Goal: Information Seeking & Learning: Learn about a topic

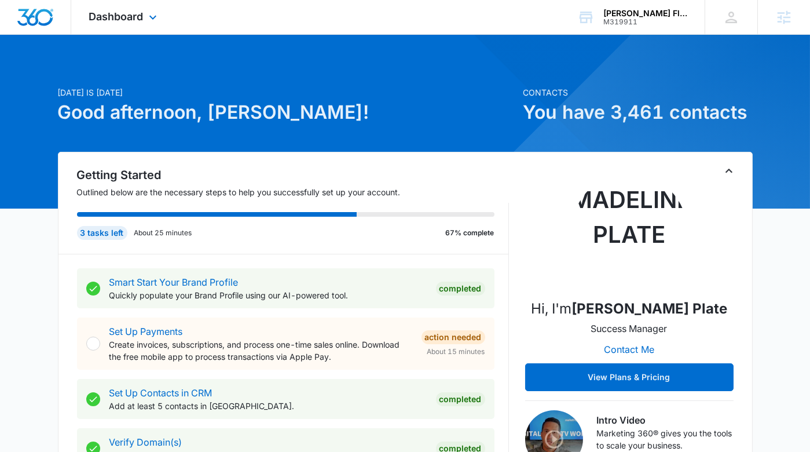
drag, startPoint x: 78, startPoint y: 21, endPoint x: 86, endPoint y: 21, distance: 8.1
click at [79, 21] on div "Dashboard Apps Reputation Forms CRM Email Social Payments POS Content Ads Intel…" at bounding box center [124, 17] width 106 height 34
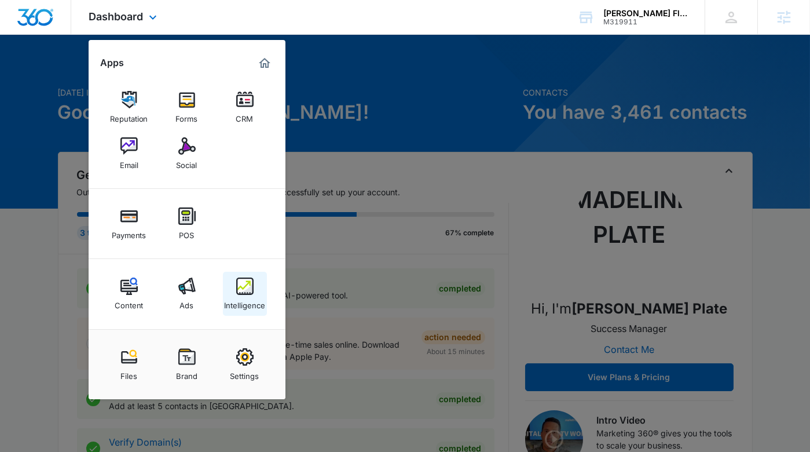
click at [252, 301] on div "Intelligence" at bounding box center [244, 302] width 41 height 15
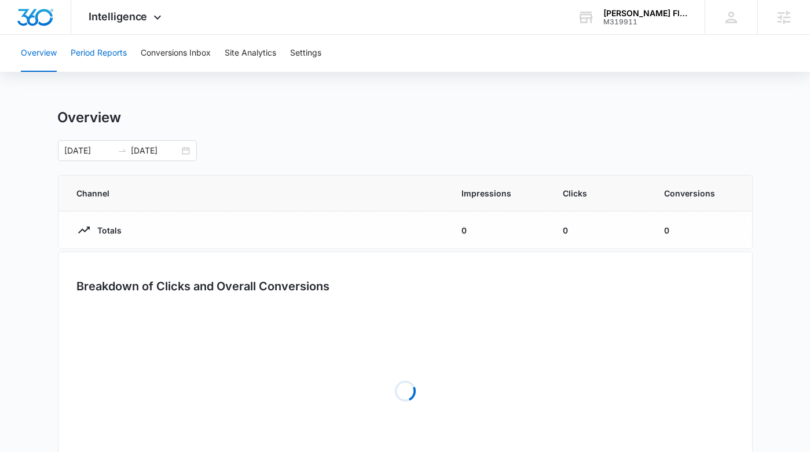
drag, startPoint x: 111, startPoint y: 50, endPoint x: 119, endPoint y: 57, distance: 10.3
click at [111, 50] on button "Period Reports" at bounding box center [99, 53] width 56 height 37
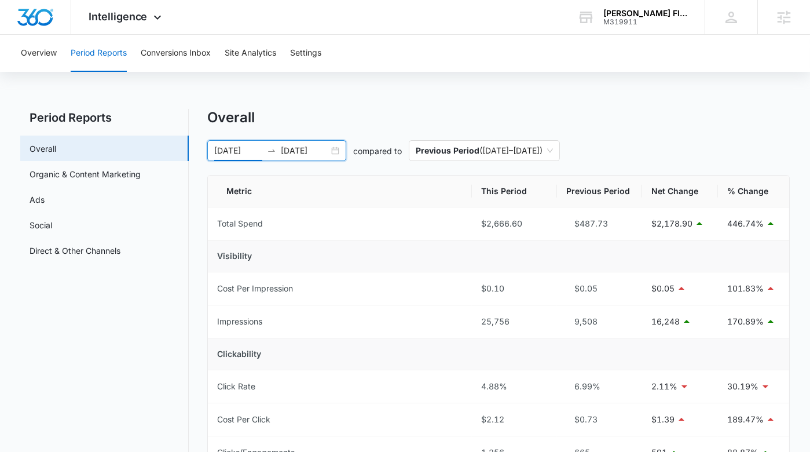
click at [256, 147] on input "07/28/2025" at bounding box center [238, 150] width 48 height 13
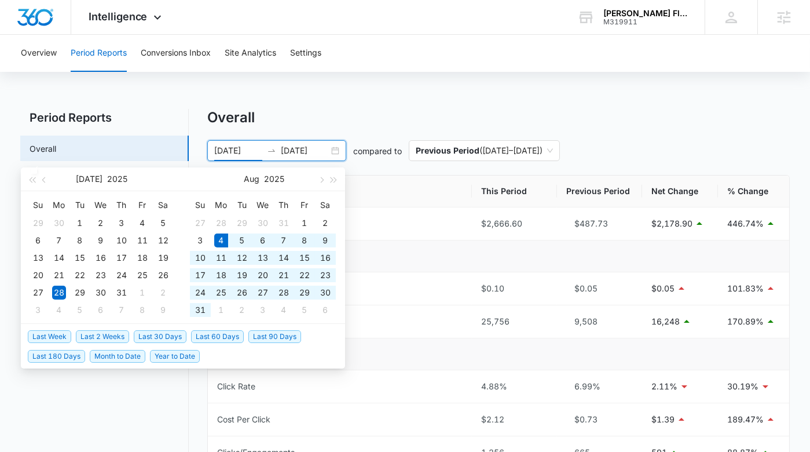
click at [167, 333] on span "Last 30 Days" at bounding box center [160, 336] width 53 height 13
type input "08/04/2025"
type input "09/03/2025"
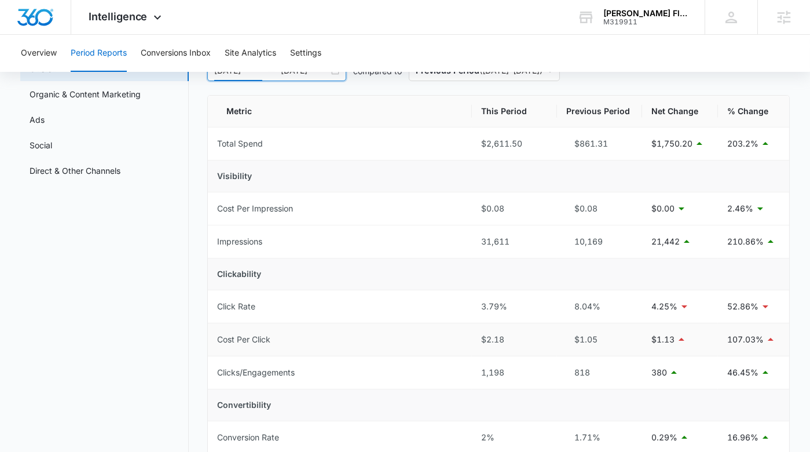
scroll to position [79, 0]
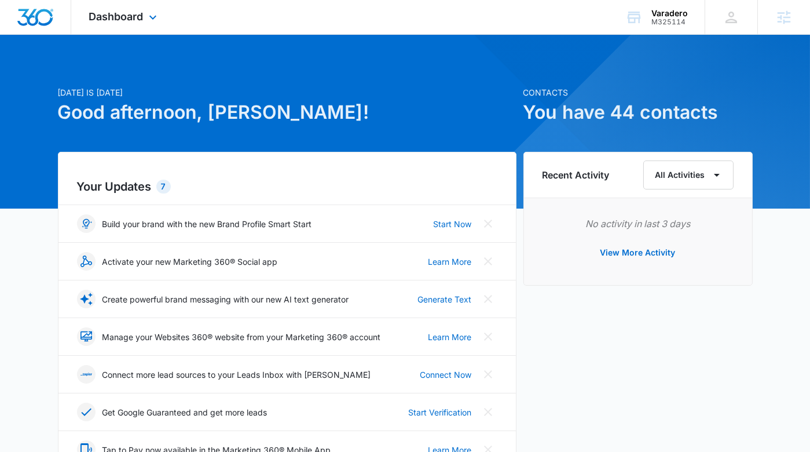
drag, startPoint x: 127, startPoint y: 11, endPoint x: 129, endPoint y: 77, distance: 66.0
click at [127, 11] on span "Dashboard" at bounding box center [116, 16] width 54 height 12
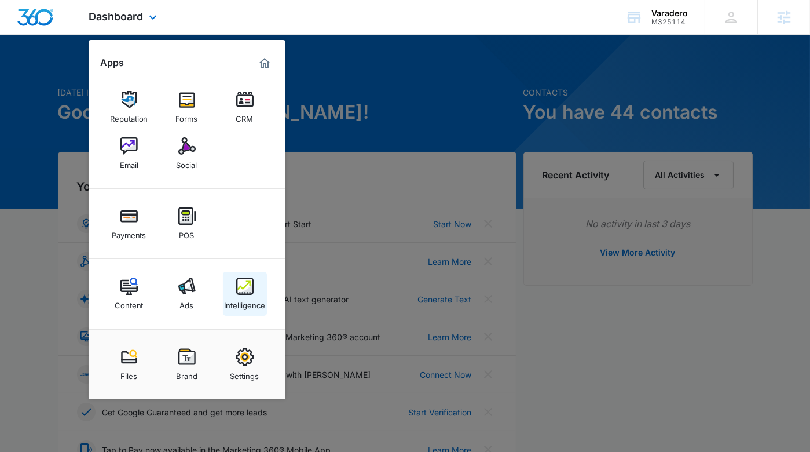
click at [235, 290] on link "Intelligence" at bounding box center [245, 294] width 44 height 44
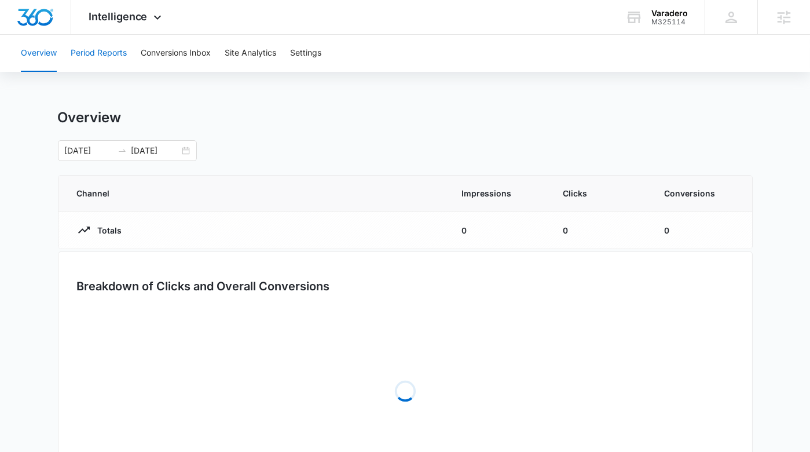
click at [116, 56] on button "Period Reports" at bounding box center [99, 53] width 56 height 37
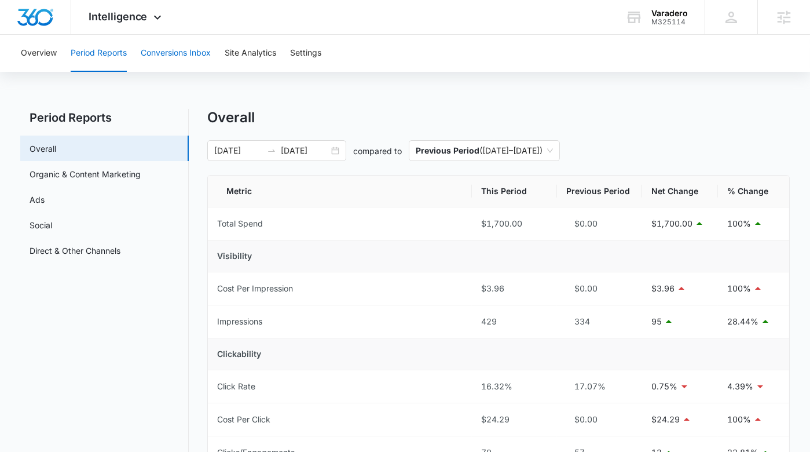
click at [181, 47] on button "Conversions Inbox" at bounding box center [176, 53] width 70 height 37
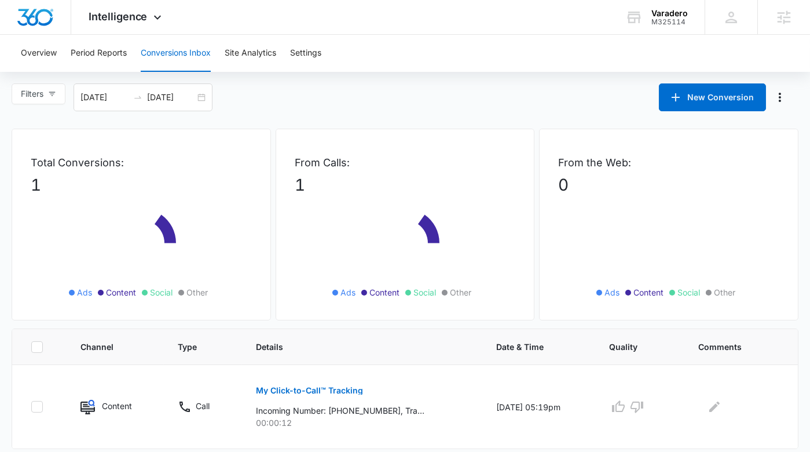
scroll to position [23, 0]
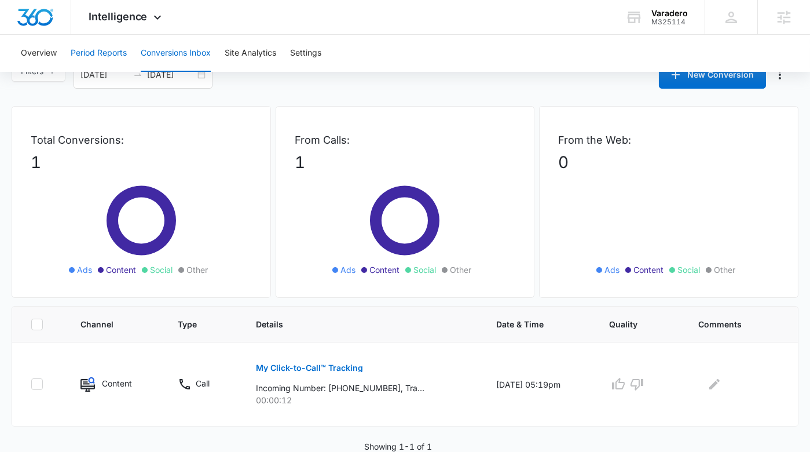
click at [101, 61] on button "Period Reports" at bounding box center [99, 53] width 56 height 37
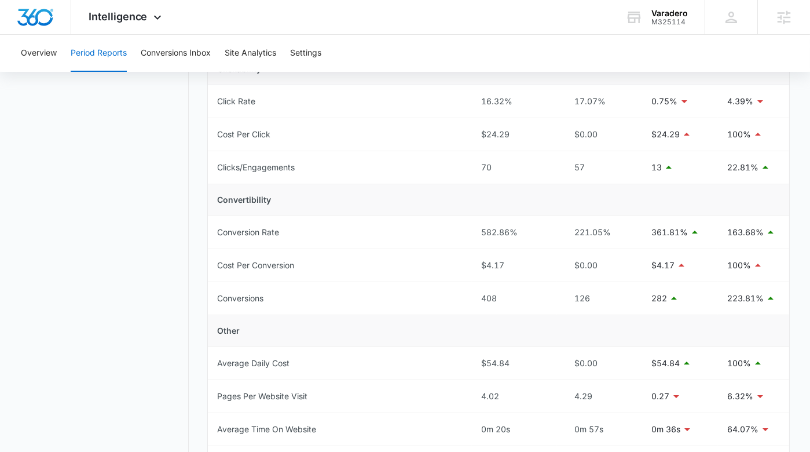
scroll to position [287, 0]
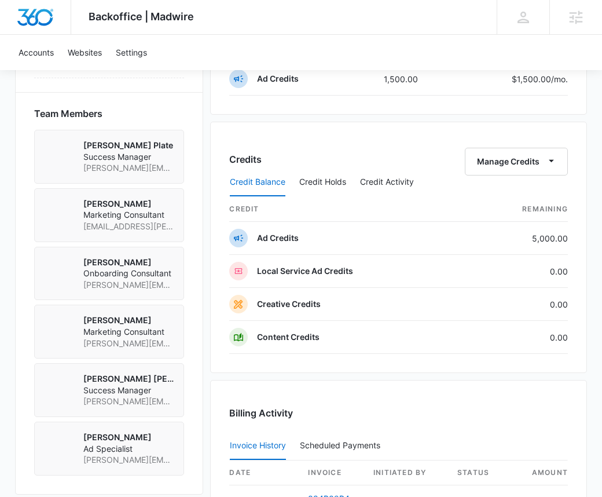
scroll to position [818, 0]
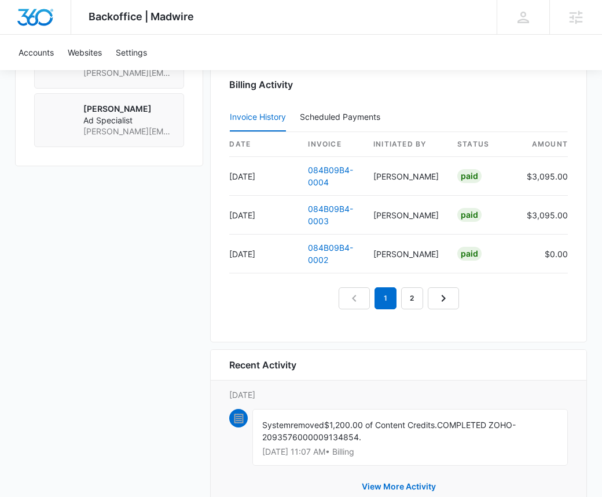
scroll to position [1148, 0]
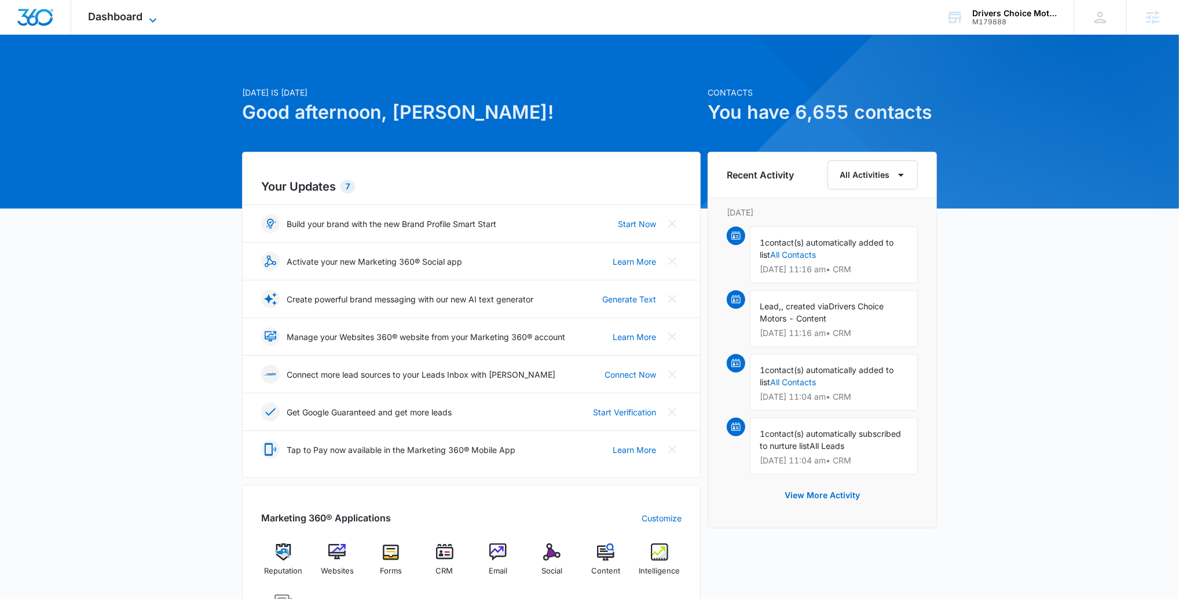
click at [146, 20] on icon at bounding box center [153, 20] width 14 height 14
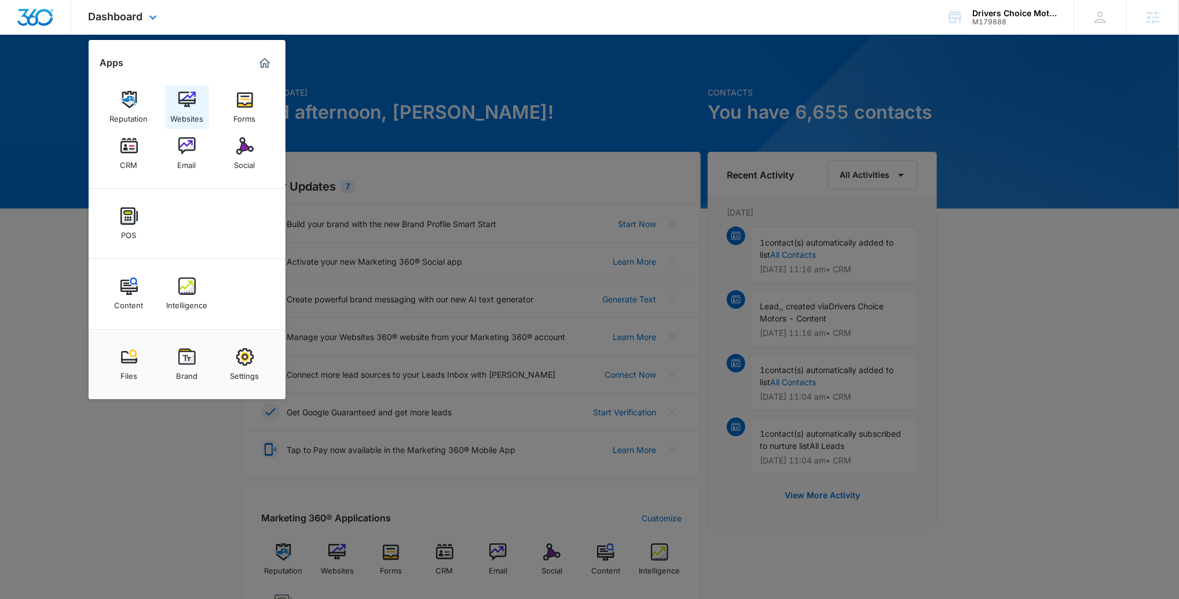
scroll to position [2, 0]
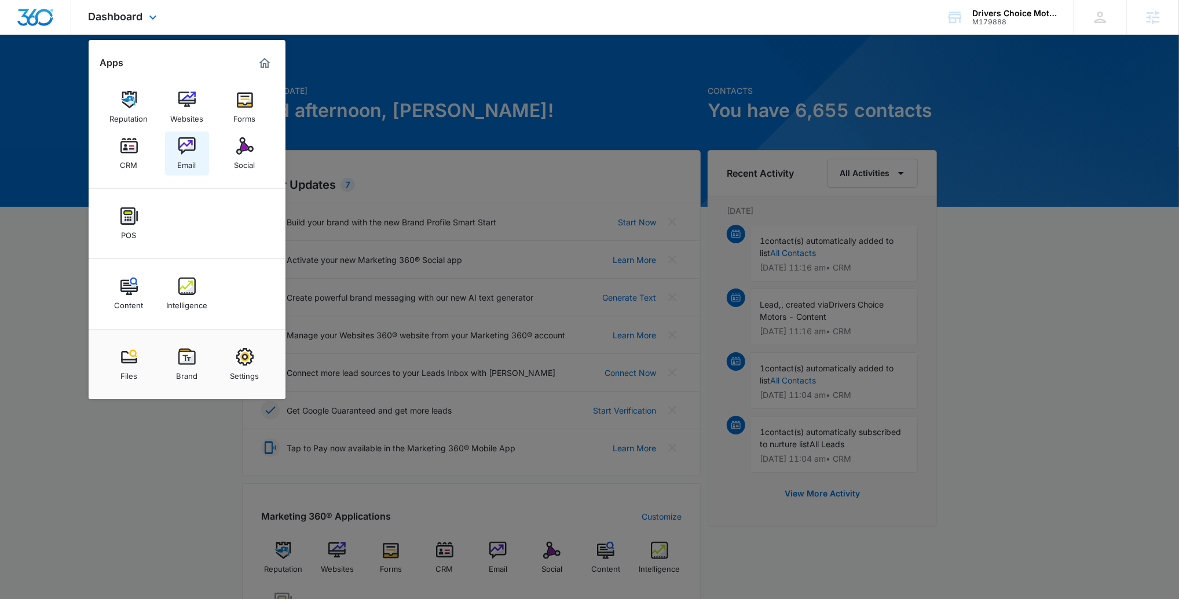
click at [187, 159] on div "Email" at bounding box center [187, 162] width 19 height 15
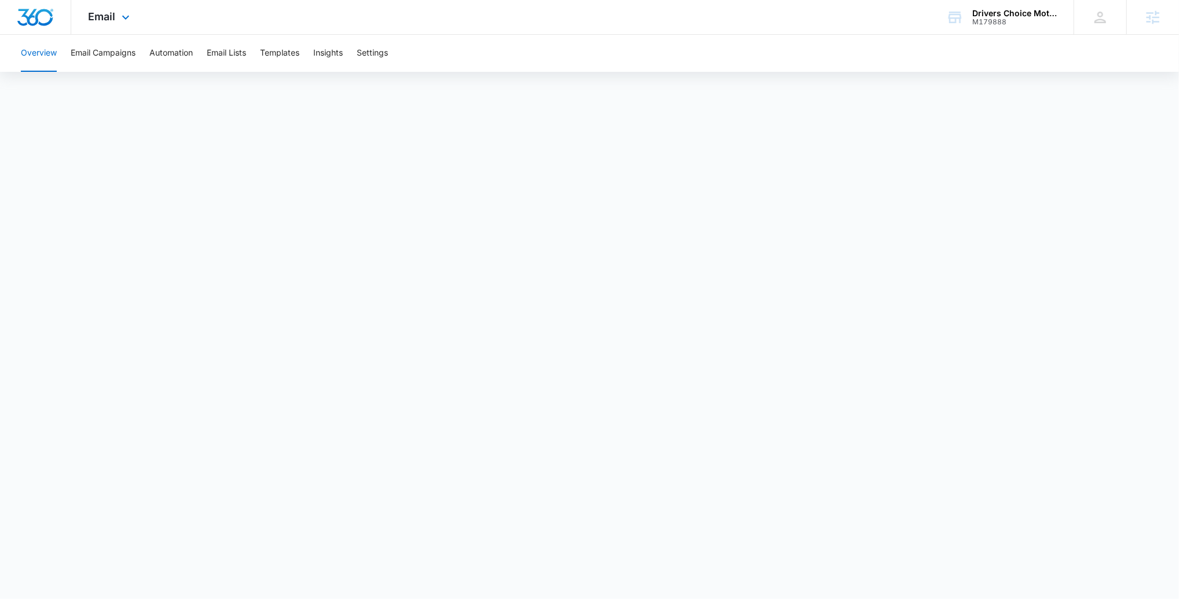
click at [118, 24] on div "Email Apps Reputation Websites Forms CRM Email Social POS Content Intelligence …" at bounding box center [110, 17] width 79 height 34
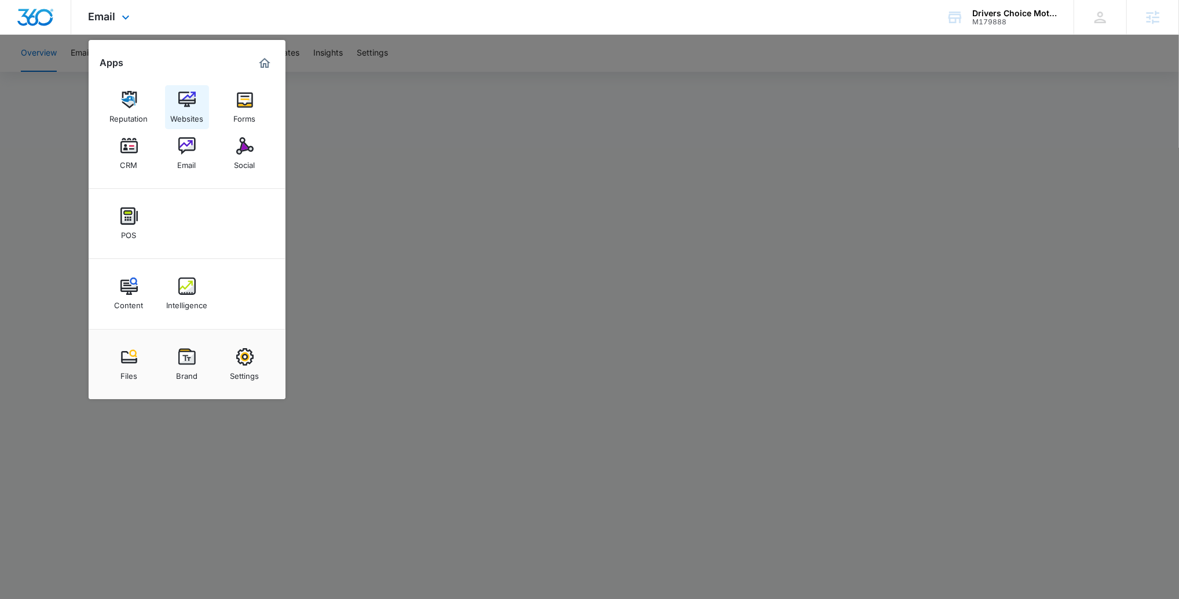
click at [198, 109] on div "Websites" at bounding box center [186, 115] width 33 height 15
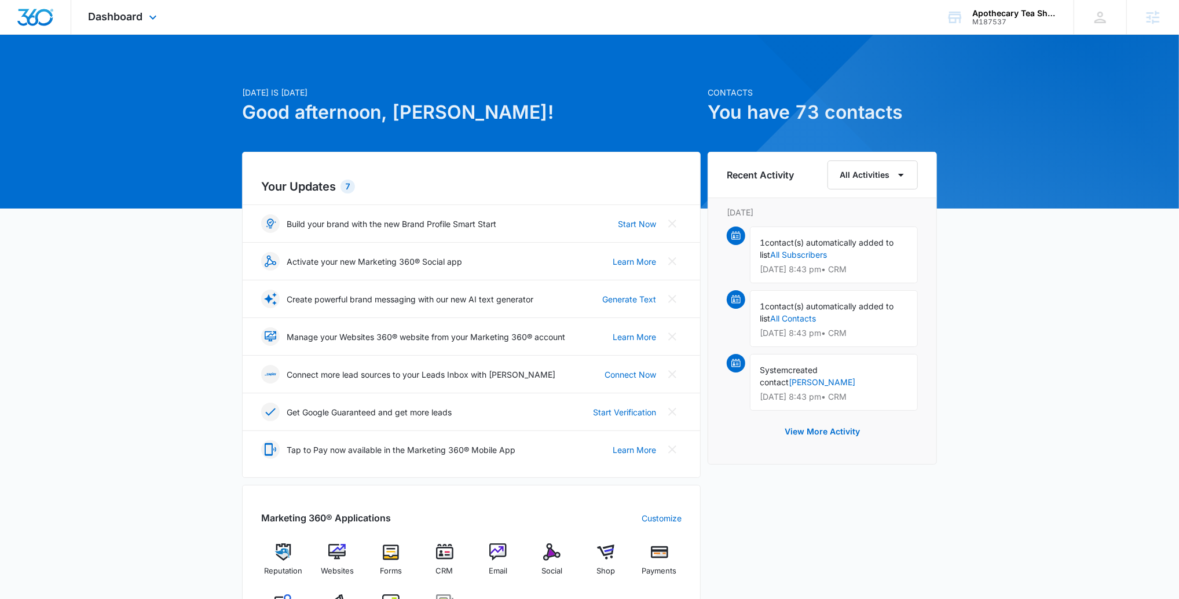
drag, startPoint x: 126, startPoint y: 12, endPoint x: 127, endPoint y: 25, distance: 13.4
click at [126, 12] on span "Dashboard" at bounding box center [116, 16] width 54 height 12
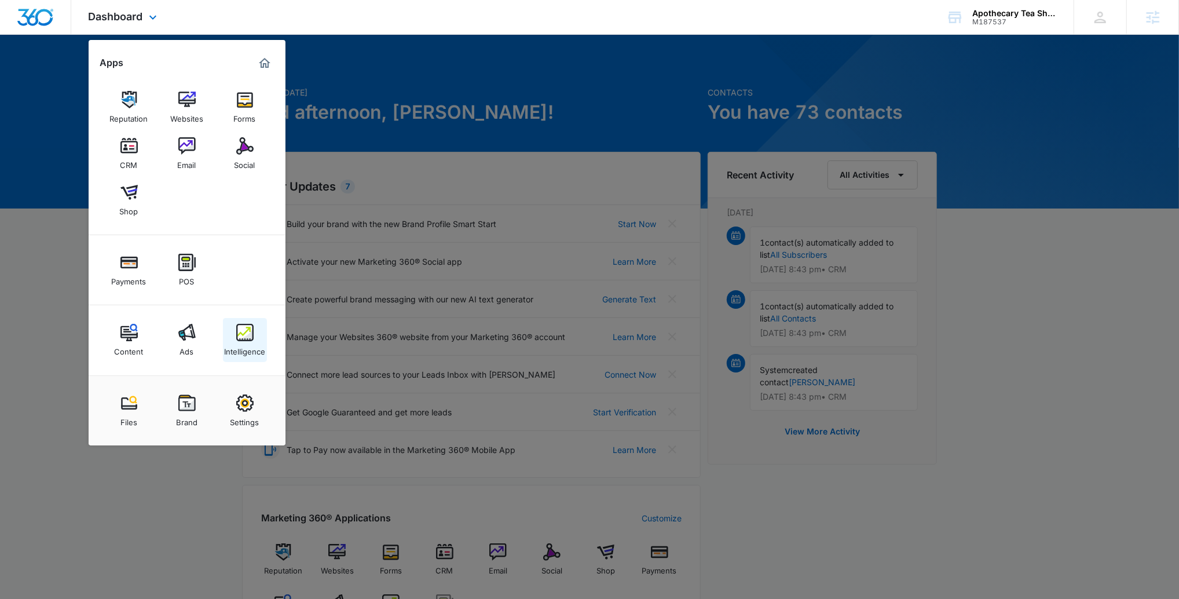
click at [248, 320] on link "Intelligence" at bounding box center [245, 340] width 44 height 44
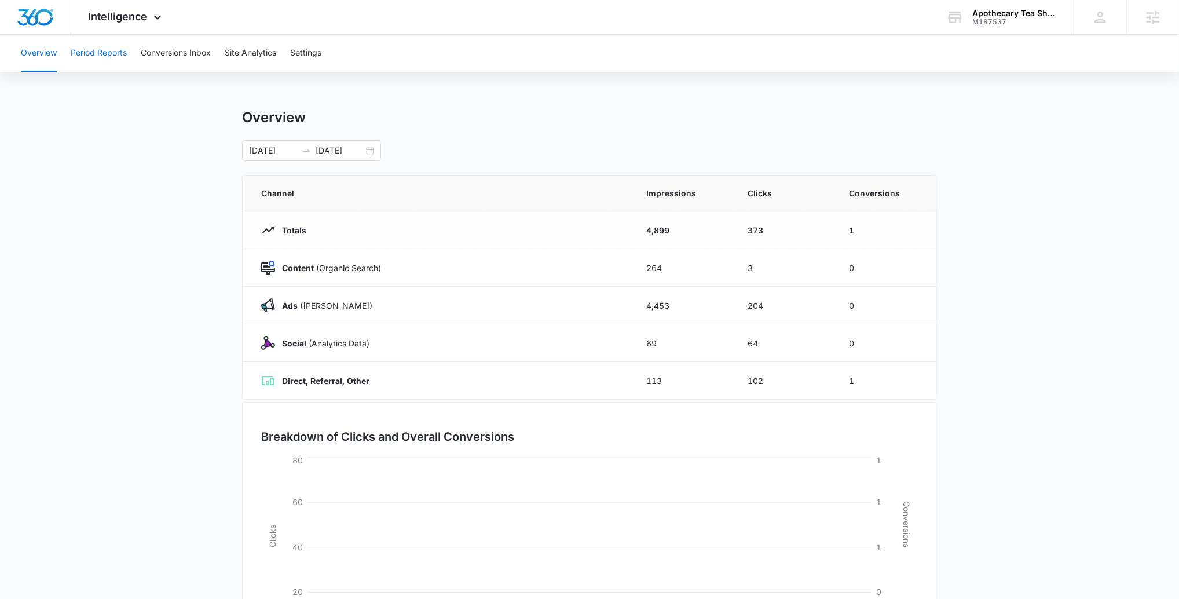
click at [104, 63] on button "Period Reports" at bounding box center [99, 53] width 56 height 37
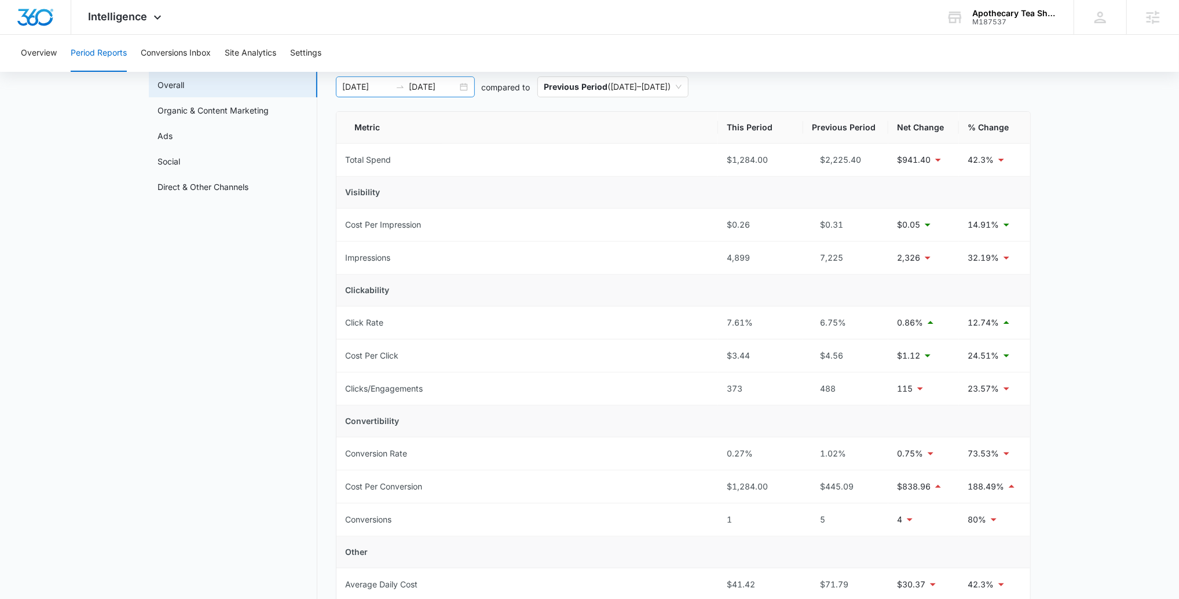
scroll to position [68, 0]
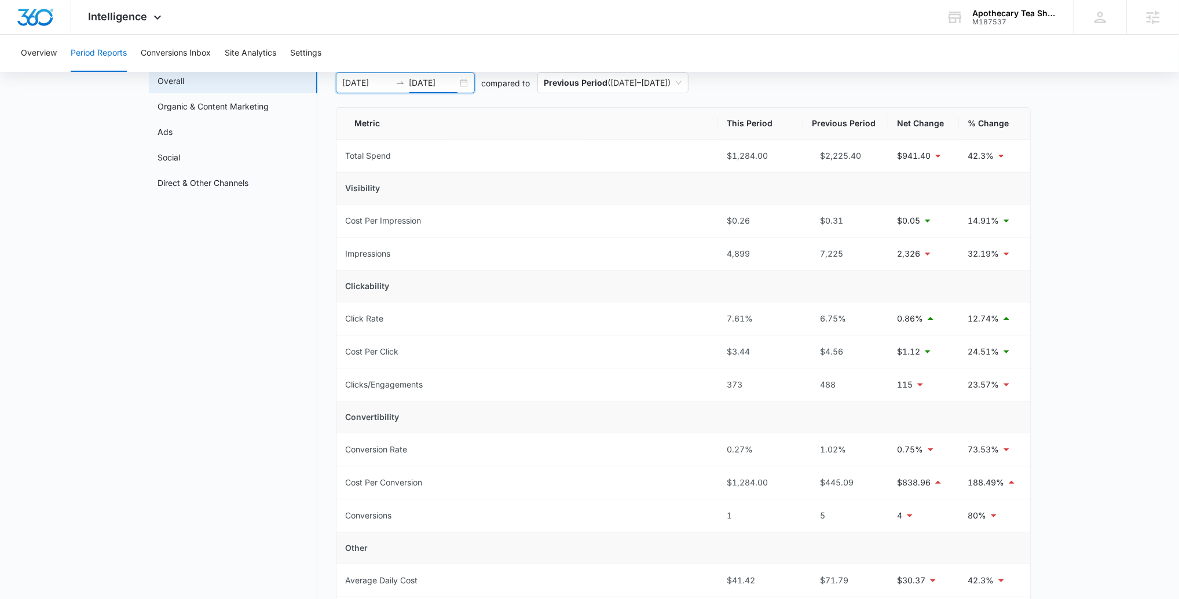
drag, startPoint x: 416, startPoint y: 86, endPoint x: 416, endPoint y: 99, distance: 13.3
click at [416, 86] on input "06/25/2025" at bounding box center [433, 82] width 48 height 13
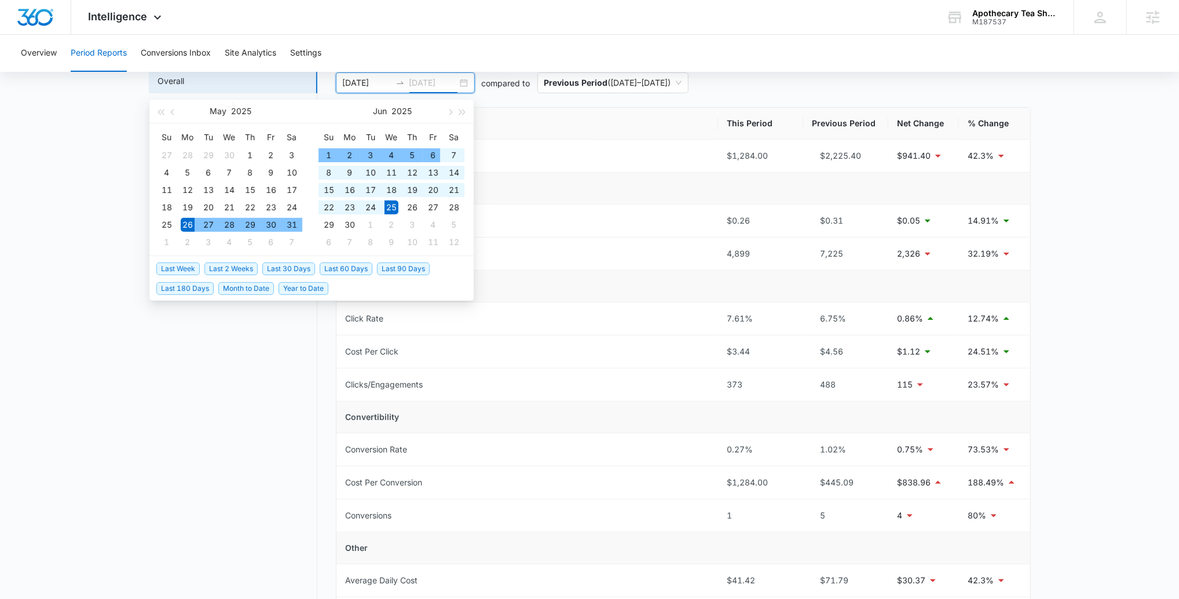
type input "06/25/2025"
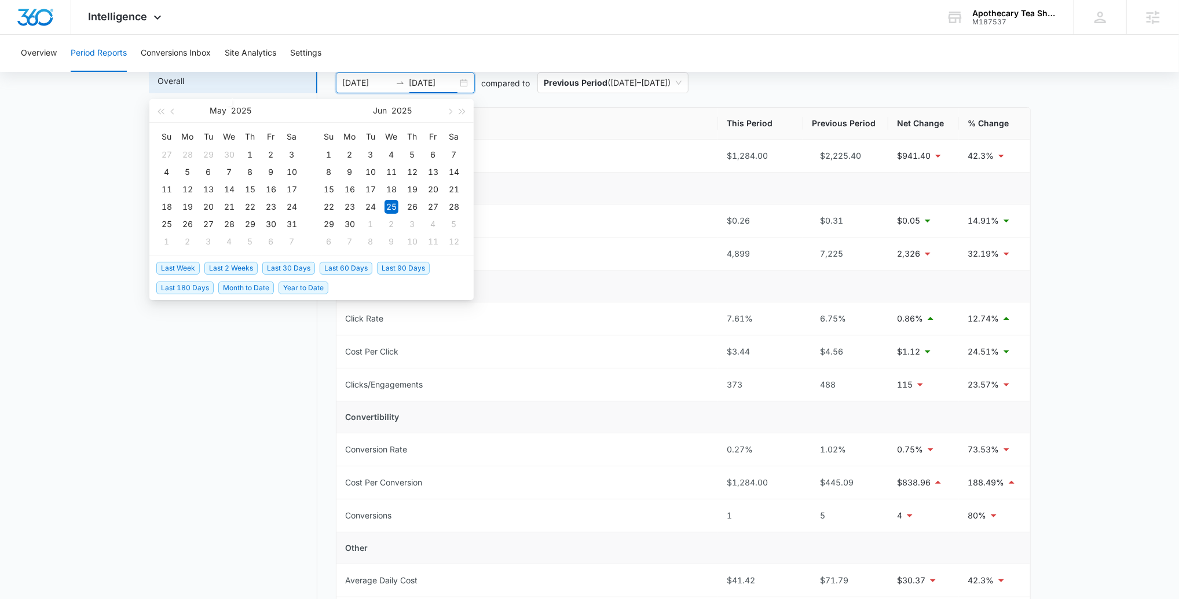
click at [299, 263] on span "Last 30 Days" at bounding box center [288, 268] width 53 height 13
type input "08/04/2025"
type input "09/03/2025"
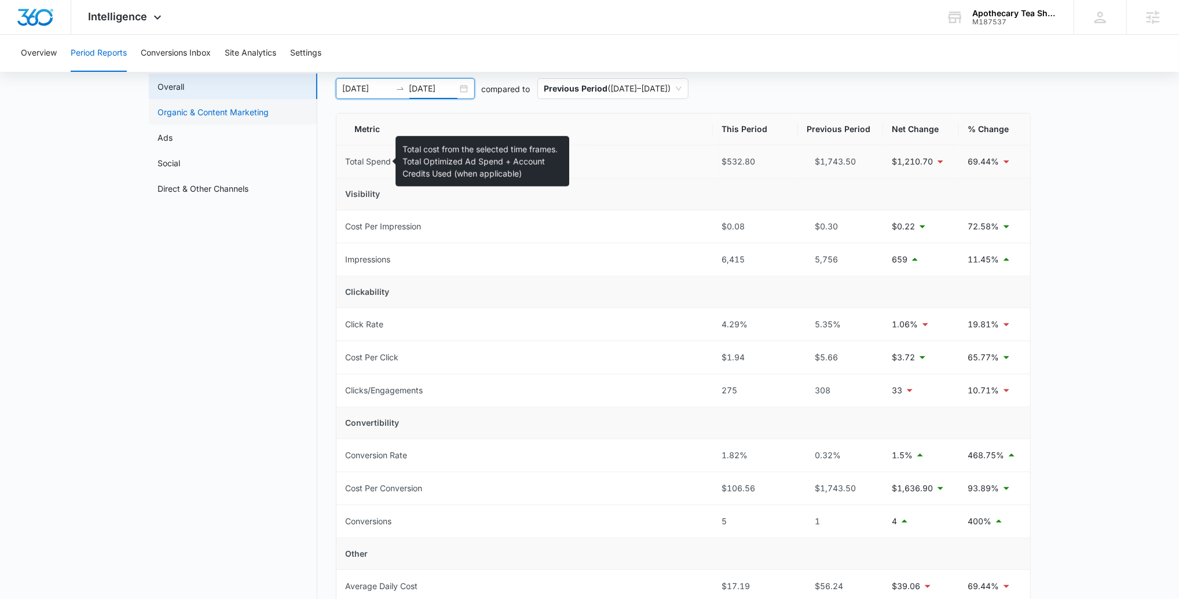
scroll to position [61, 0]
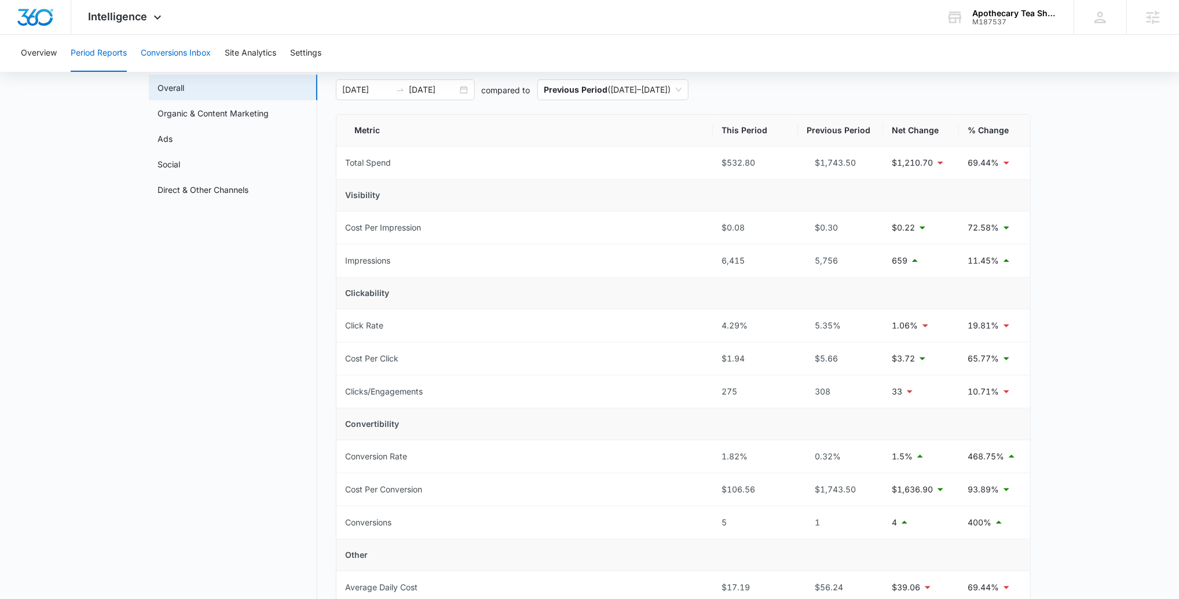
click at [192, 54] on button "Conversions Inbox" at bounding box center [176, 53] width 70 height 37
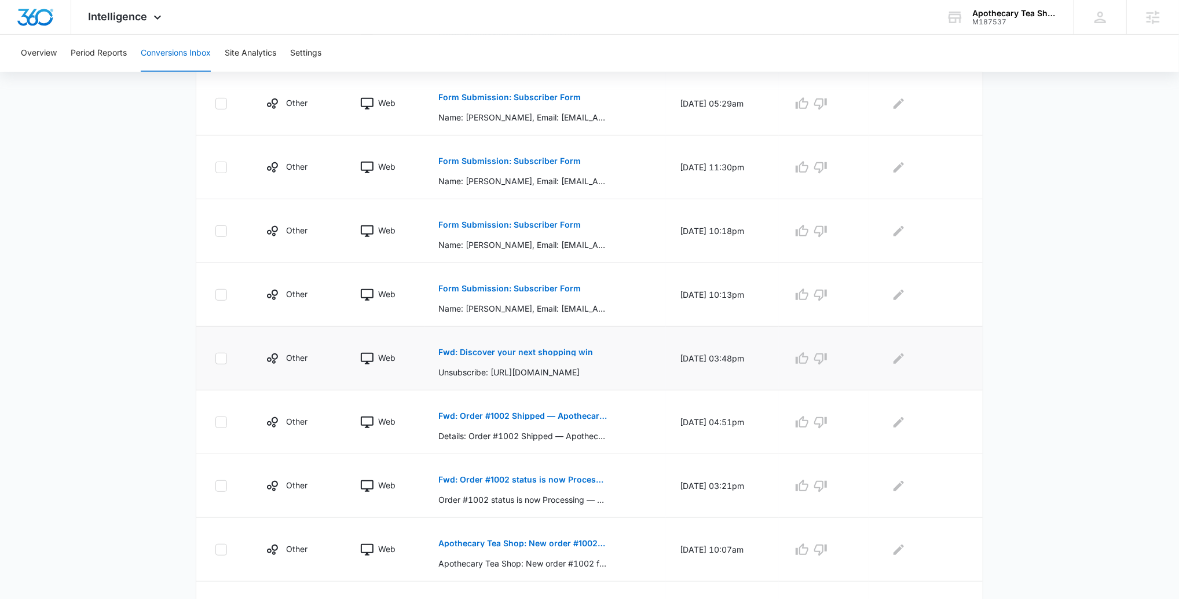
scroll to position [352, 0]
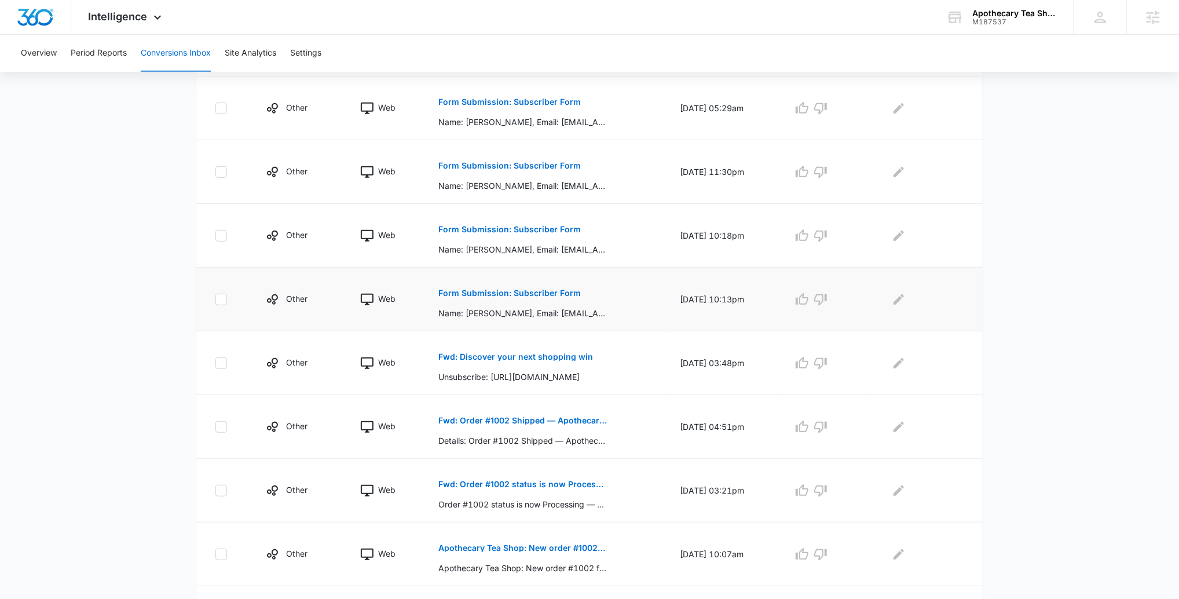
click at [534, 304] on button "Form Submission: Subscriber Form" at bounding box center [509, 293] width 142 height 28
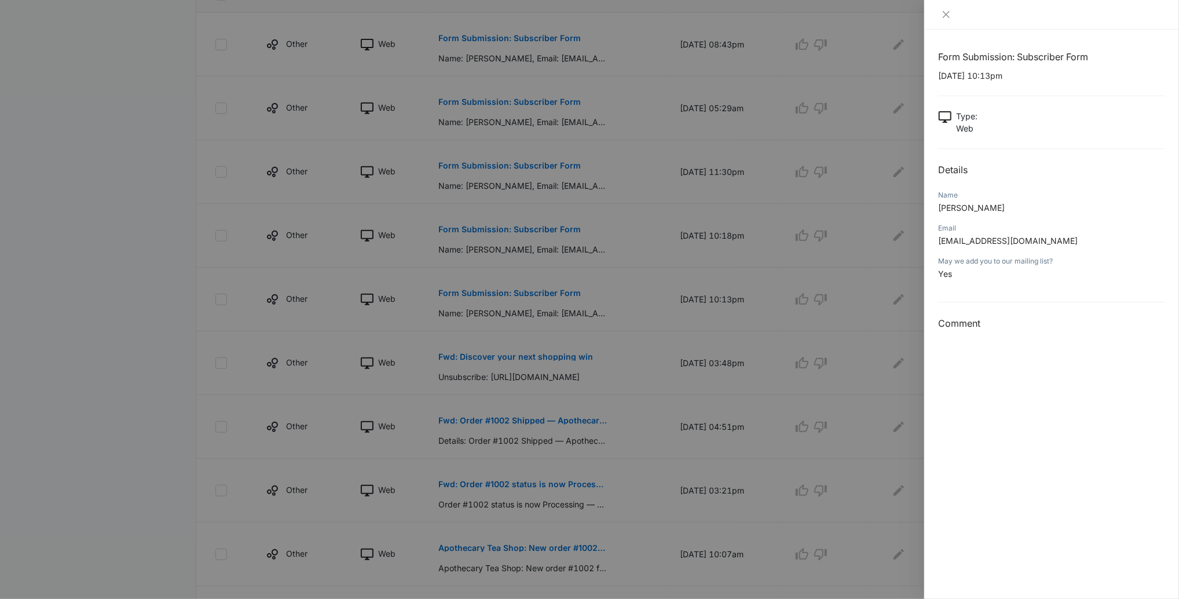
click at [528, 294] on div at bounding box center [589, 299] width 1179 height 599
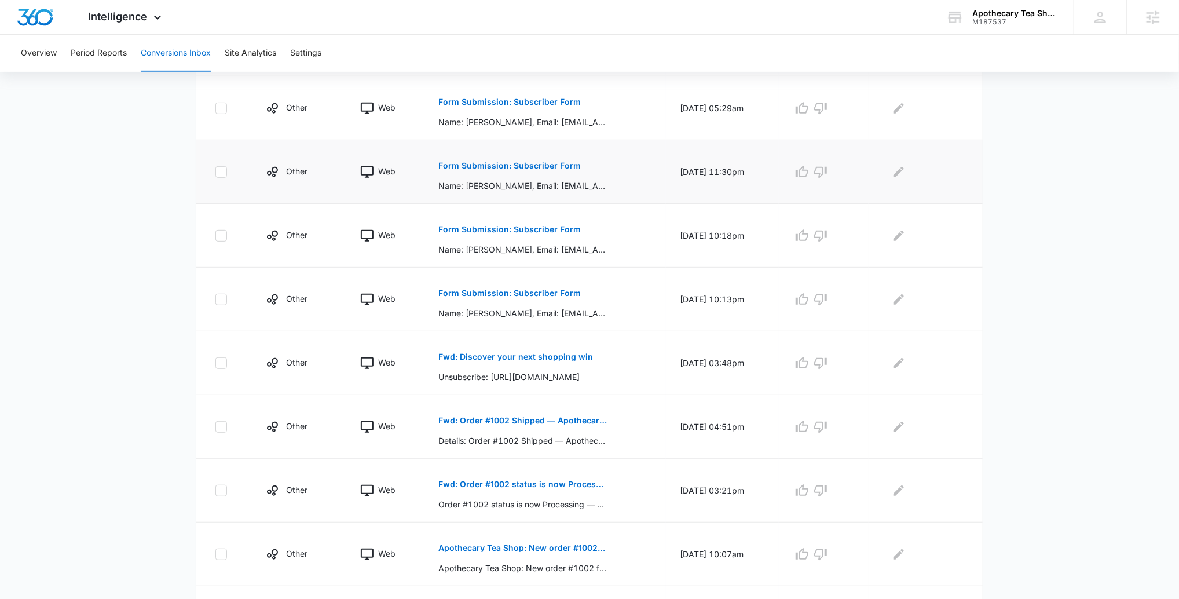
click at [496, 153] on button "Form Submission: Subscriber Form" at bounding box center [509, 166] width 142 height 28
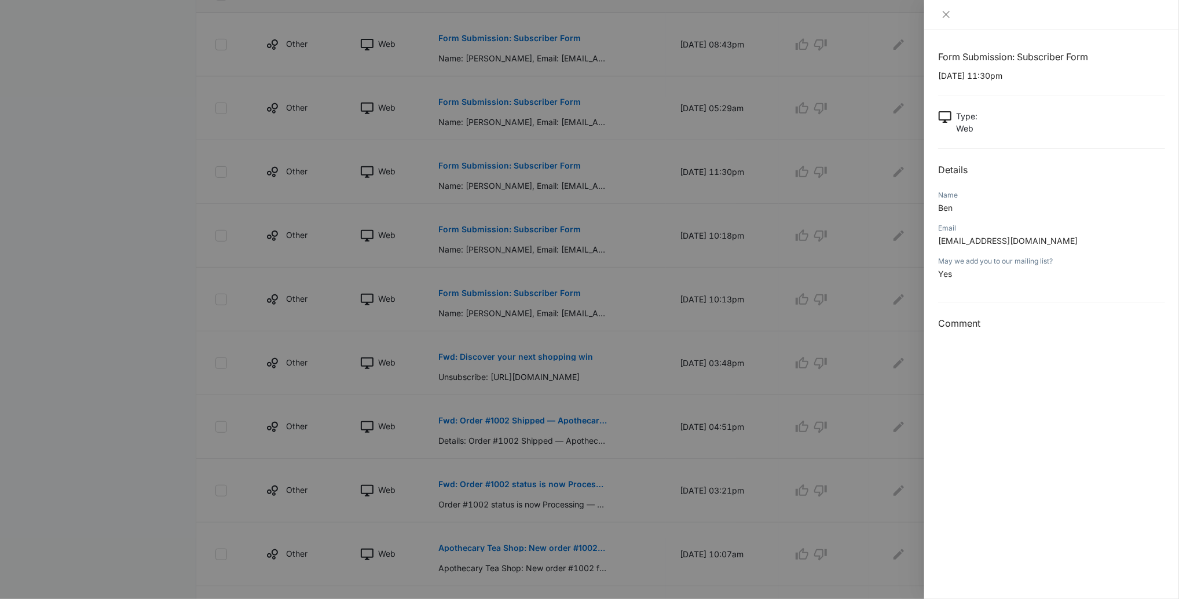
click at [540, 202] on div at bounding box center [589, 299] width 1179 height 599
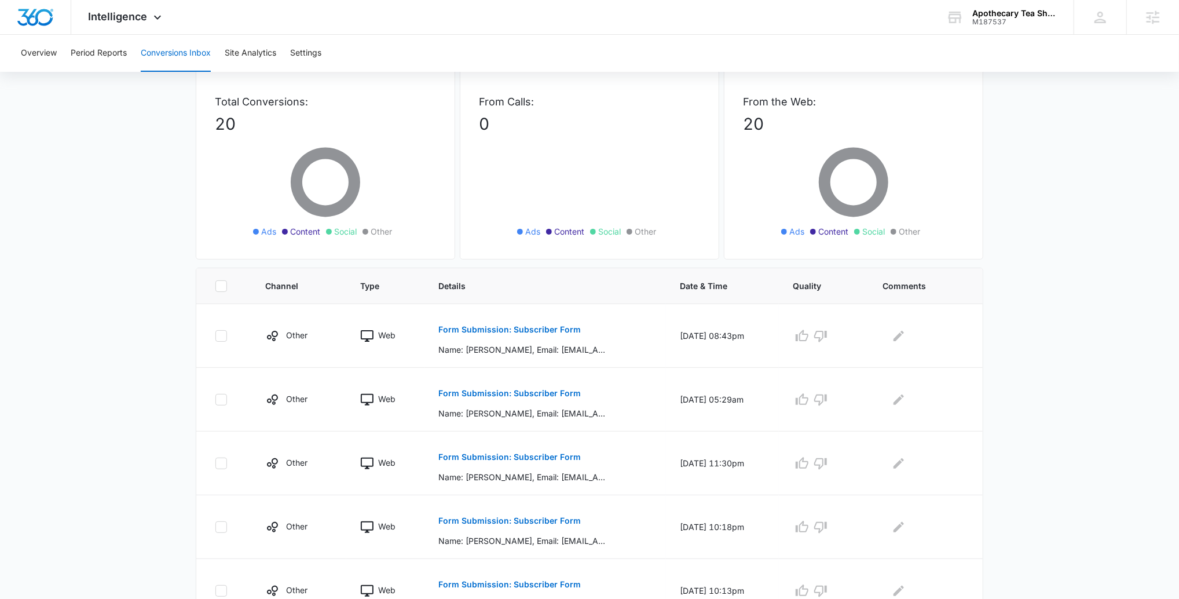
scroll to position [0, 0]
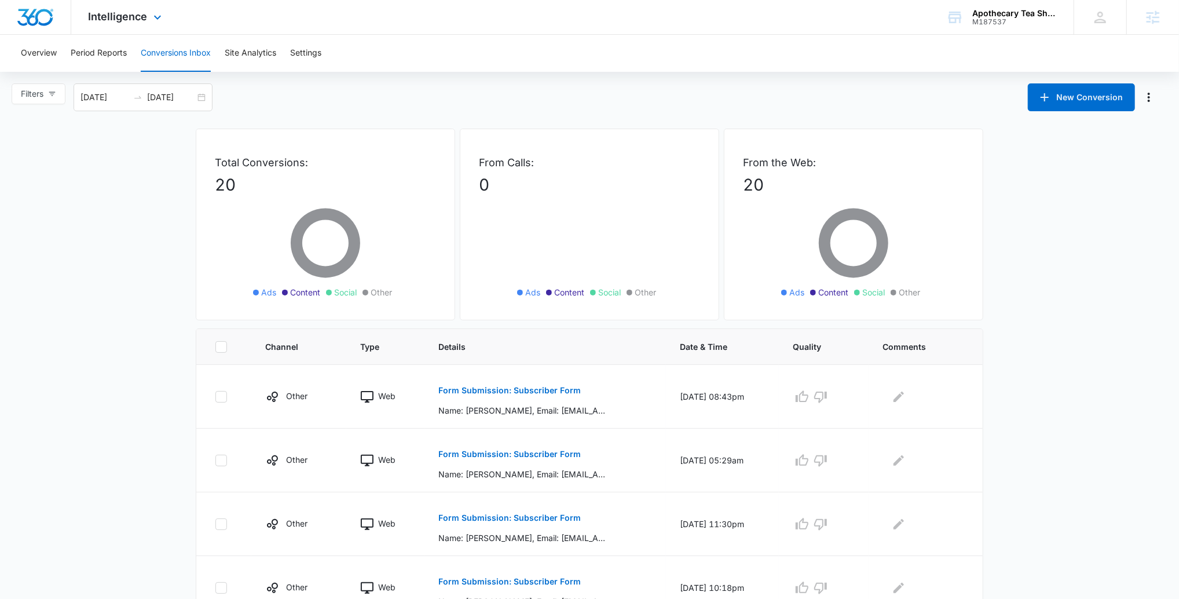
drag, startPoint x: 126, startPoint y: 16, endPoint x: 258, endPoint y: 190, distance: 218.2
click at [126, 16] on span "Intelligence" at bounding box center [118, 16] width 59 height 12
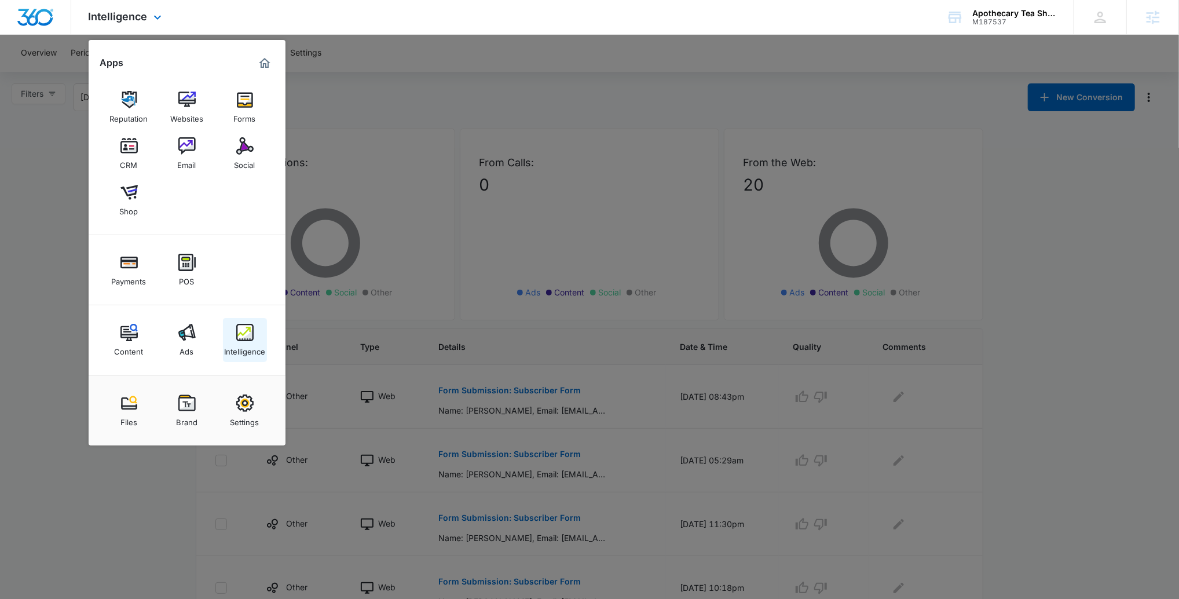
click at [258, 318] on link "Intelligence" at bounding box center [245, 340] width 44 height 44
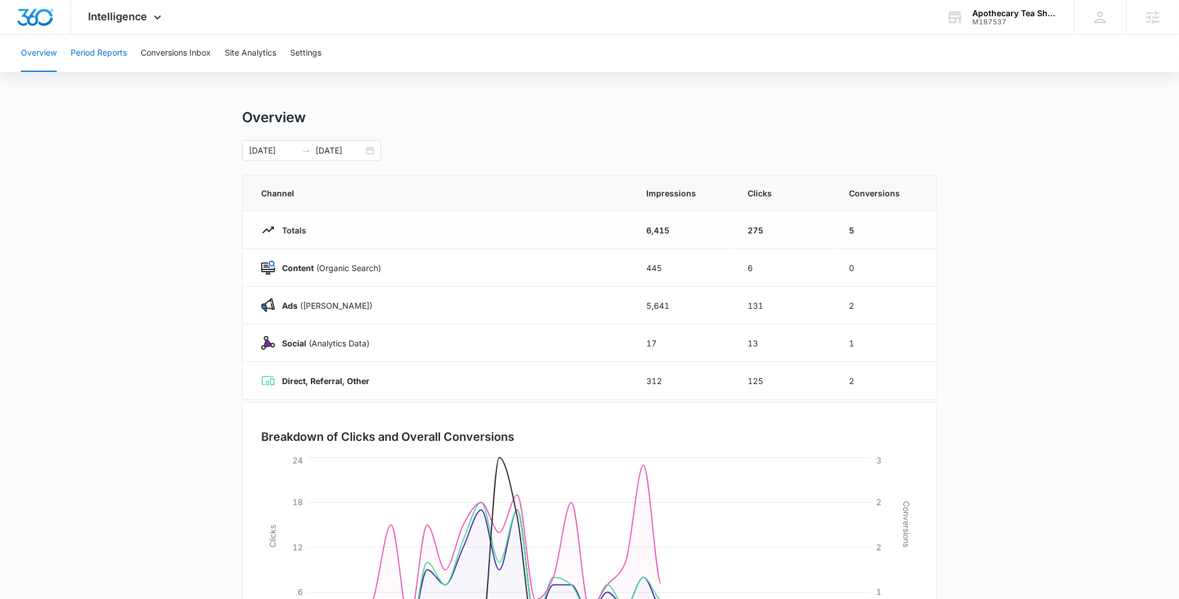
click at [118, 60] on button "Period Reports" at bounding box center [99, 53] width 56 height 37
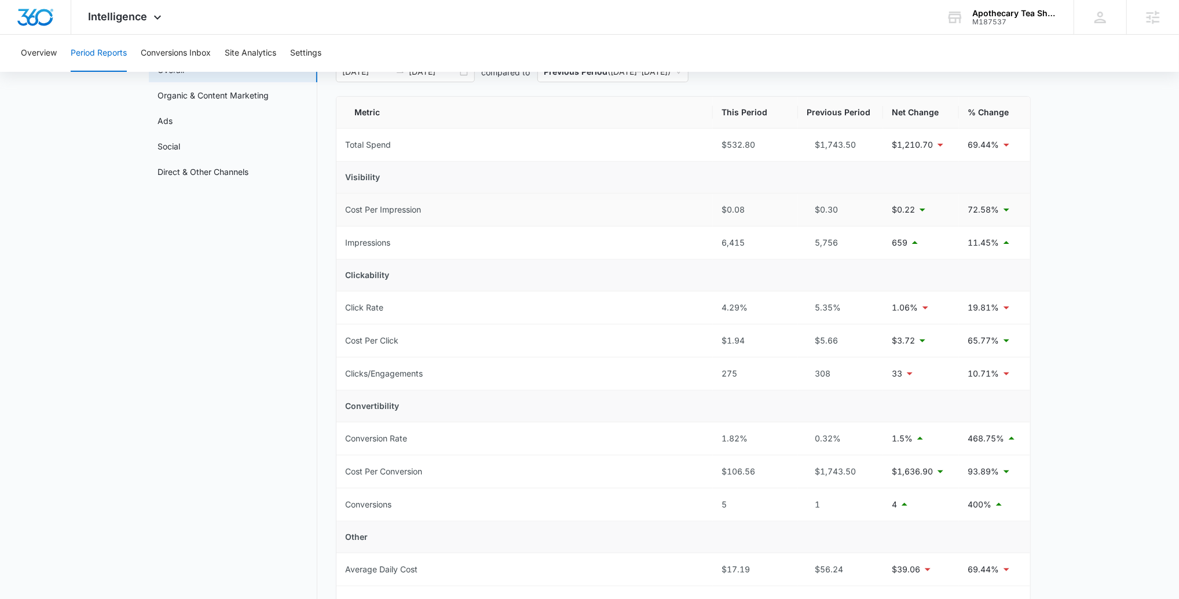
scroll to position [79, 0]
click at [173, 118] on link "Ads" at bounding box center [165, 120] width 15 height 12
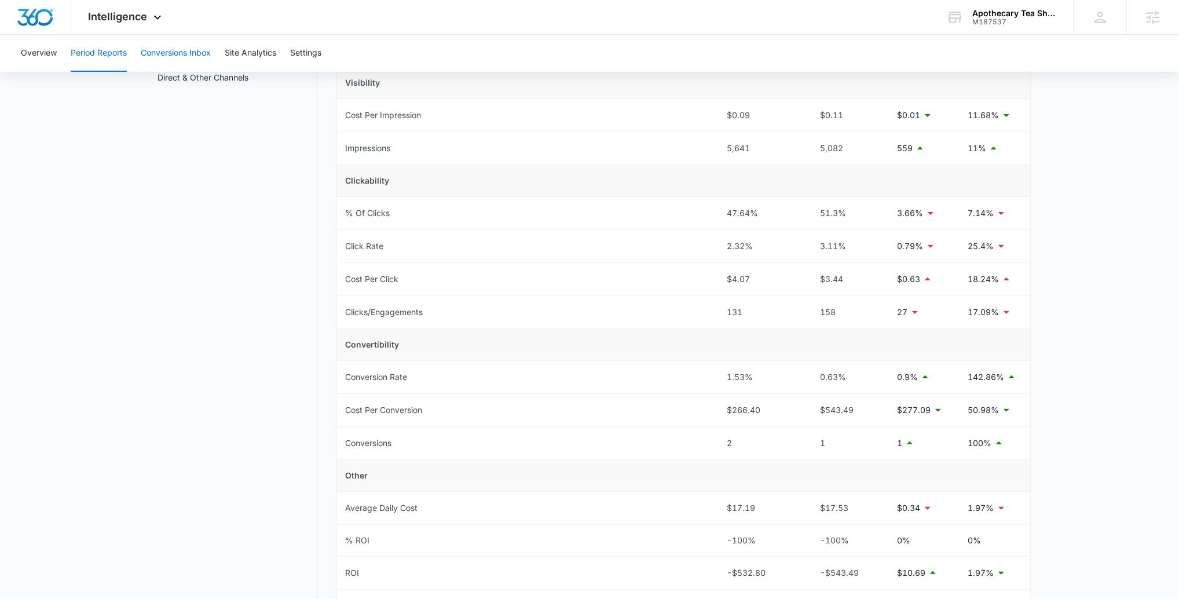
scroll to position [170, 0]
click at [168, 53] on button "Conversions Inbox" at bounding box center [176, 53] width 70 height 37
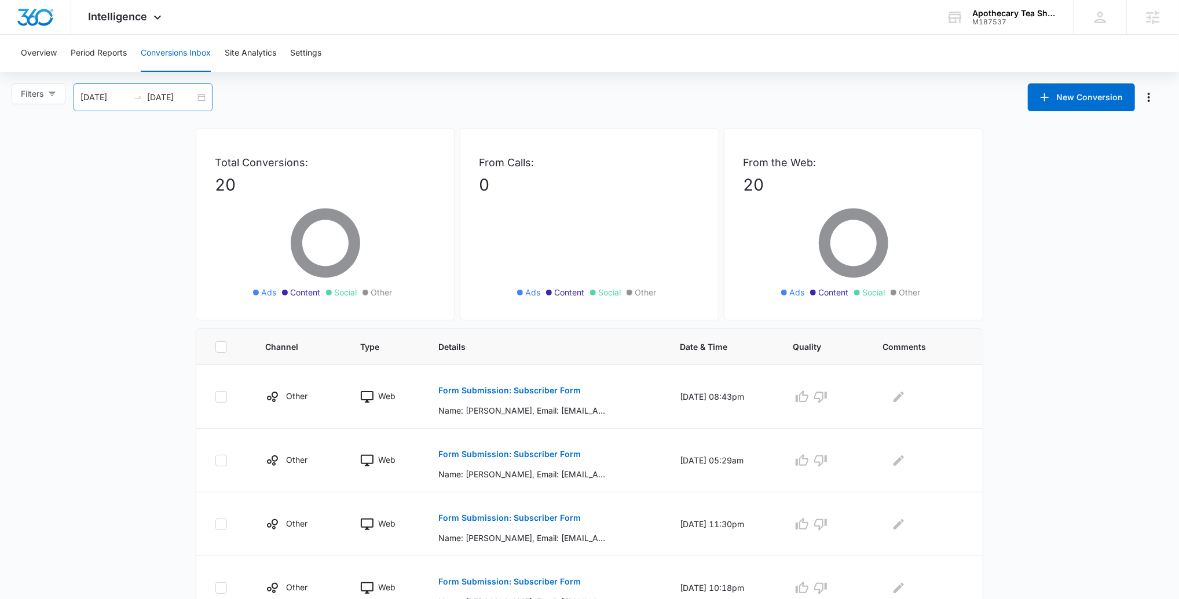
drag, startPoint x: 159, startPoint y: 98, endPoint x: 160, endPoint y: 107, distance: 8.1
click at [159, 98] on input "09/04/2025" at bounding box center [171, 97] width 48 height 13
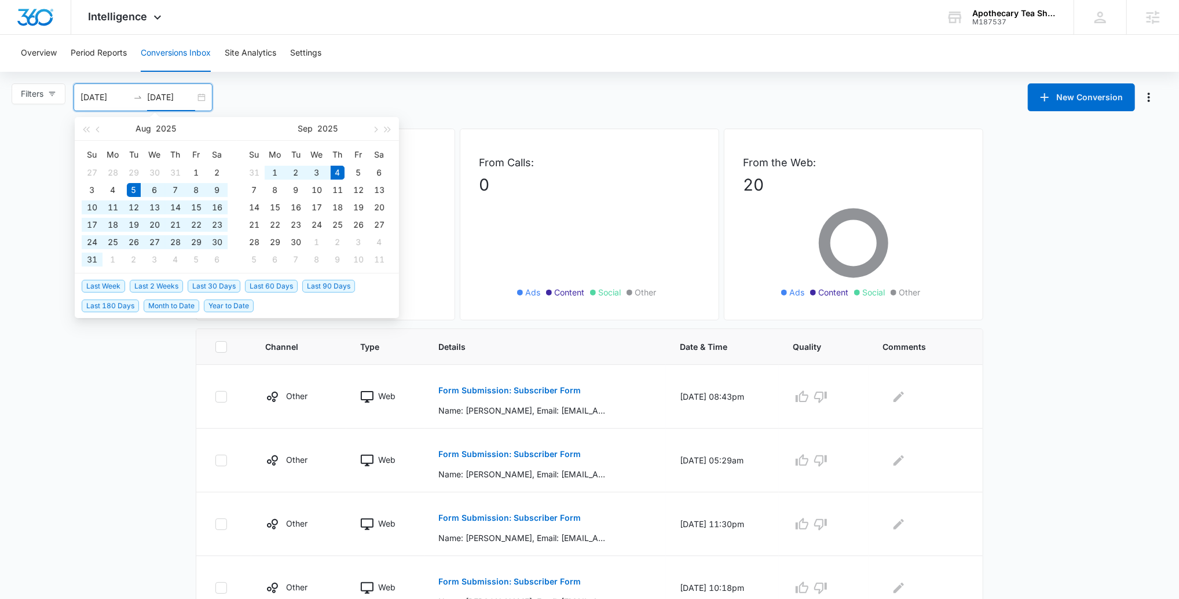
type input "09/04/2025"
click at [278, 285] on span "Last 60 Days" at bounding box center [271, 286] width 53 height 13
type input "07/06/2025"
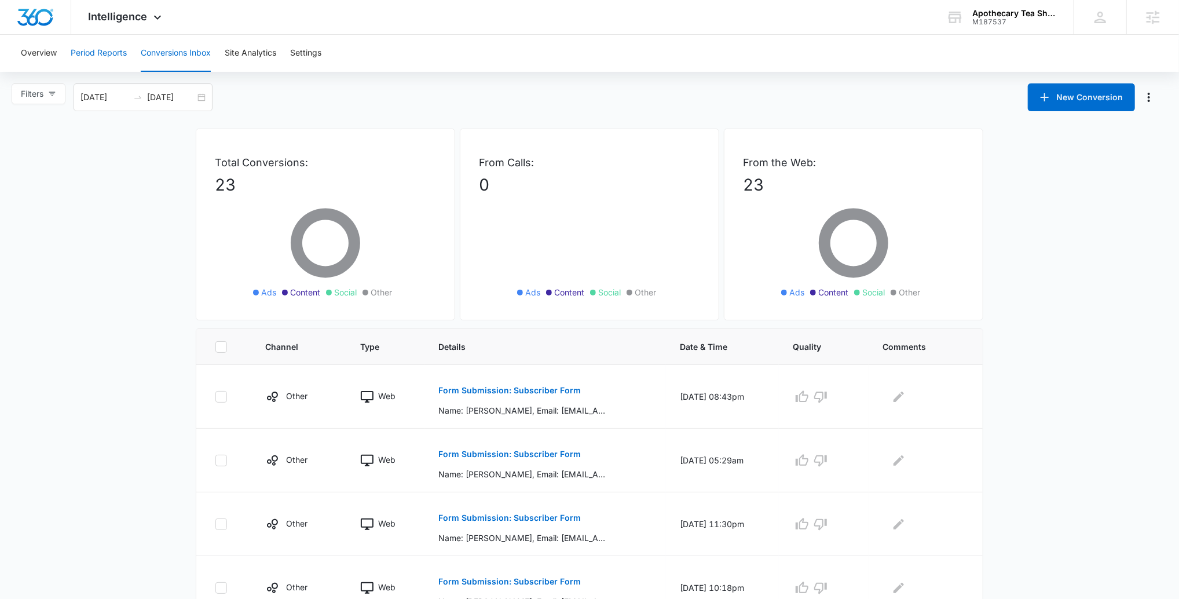
click at [119, 42] on button "Period Reports" at bounding box center [99, 53] width 56 height 37
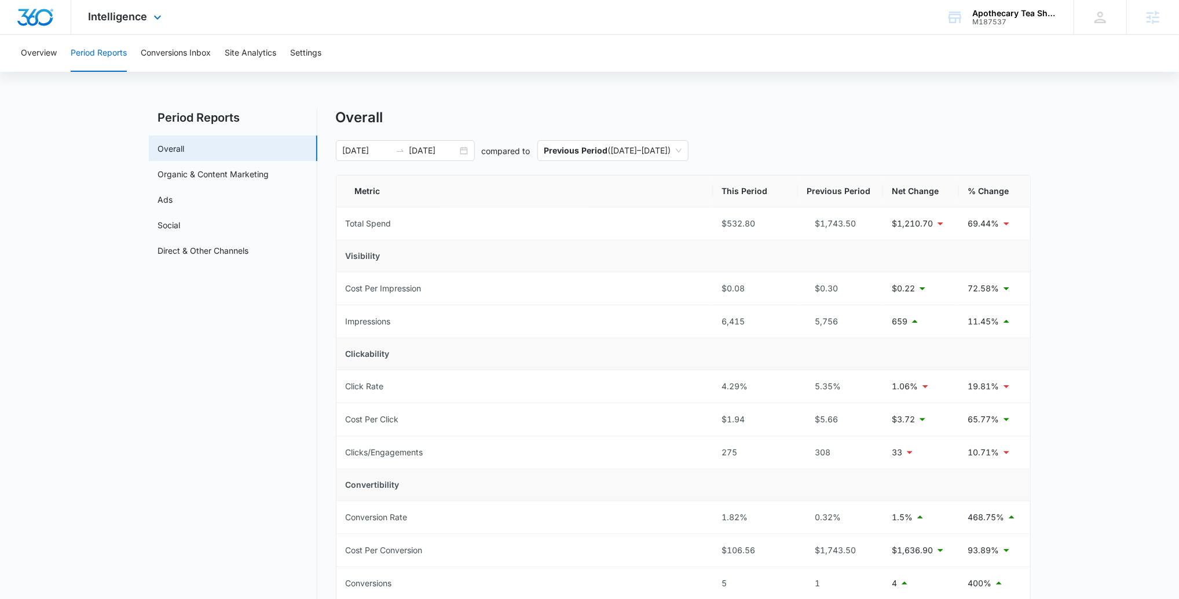
drag, startPoint x: 129, startPoint y: 24, endPoint x: 152, endPoint y: 61, distance: 44.2
click at [129, 24] on div "Intelligence Apps Reputation Websites Forms CRM Email Social Shop Payments POS …" at bounding box center [126, 17] width 111 height 34
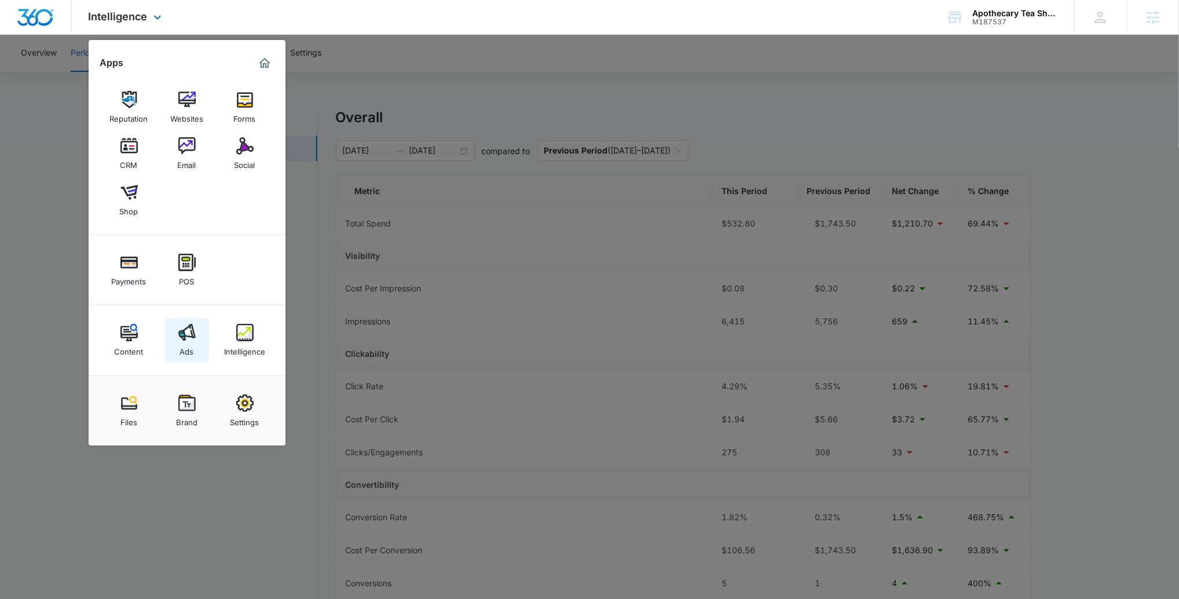
click at [188, 324] on img at bounding box center [186, 332] width 17 height 17
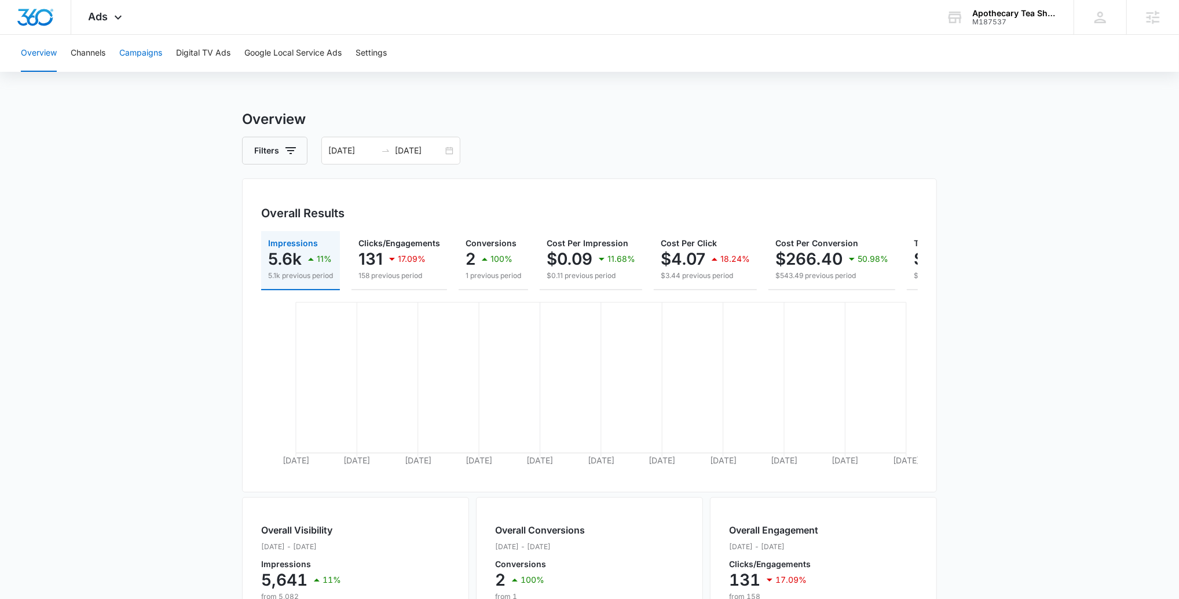
click at [162, 57] on button "Campaigns" at bounding box center [140, 53] width 43 height 37
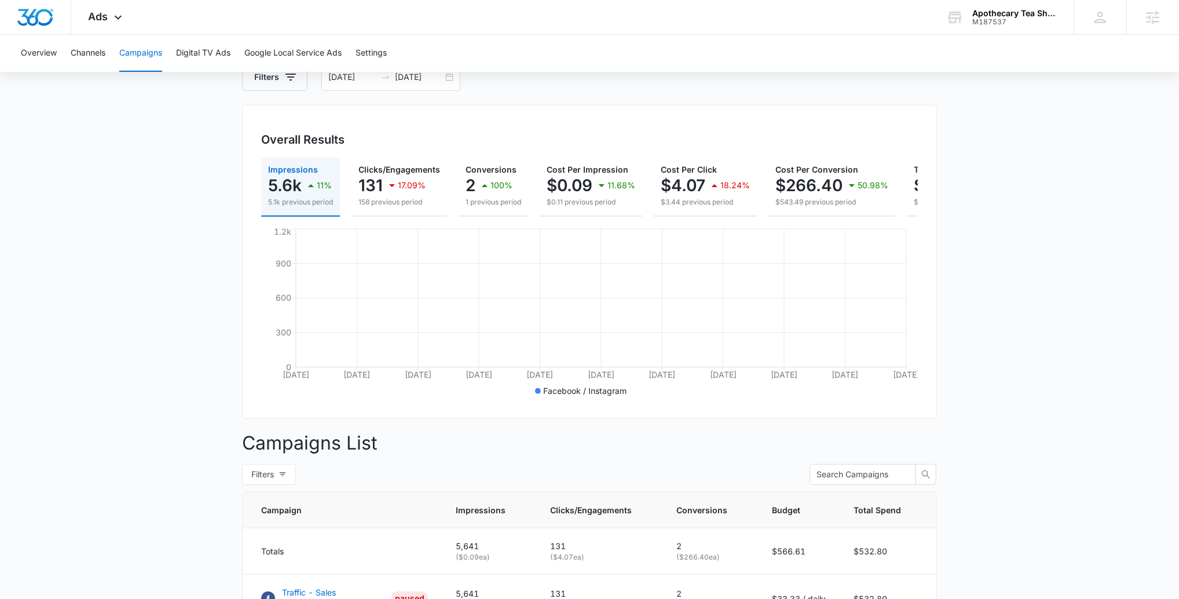
scroll to position [178, 0]
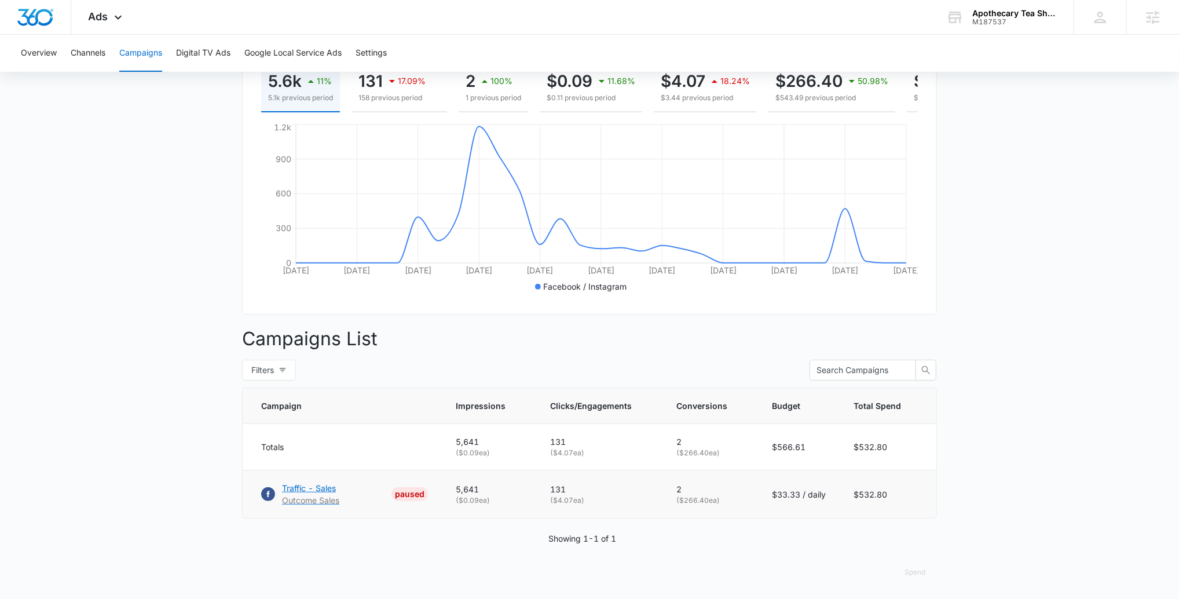
click at [307, 484] on p "Traffic - Sales" at bounding box center [310, 488] width 57 height 12
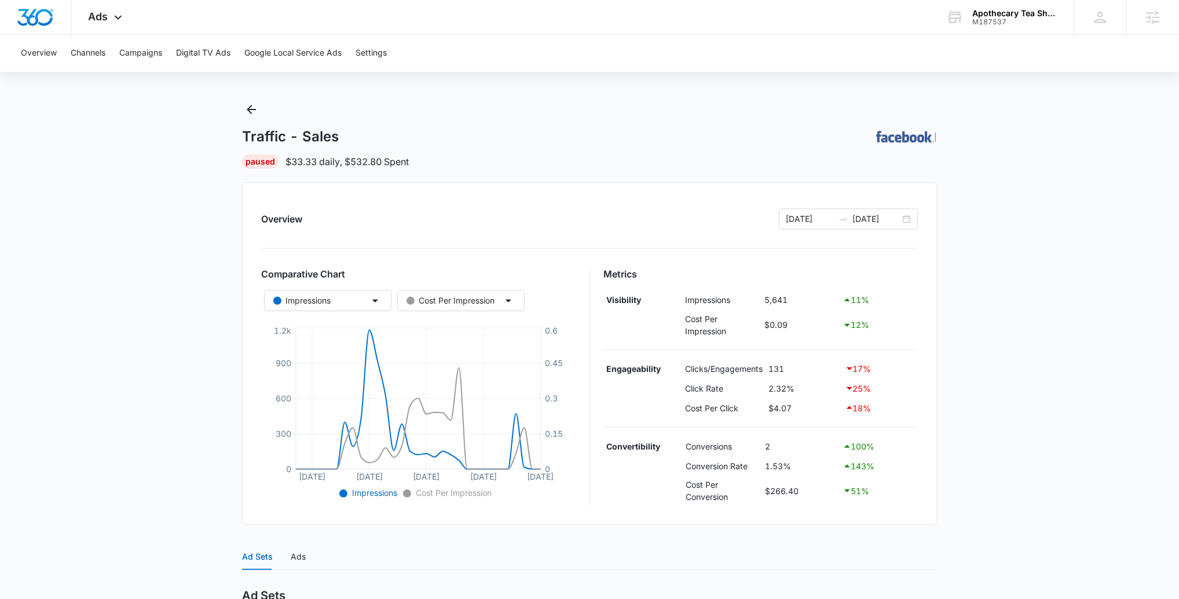
scroll to position [10, 0]
click at [140, 59] on button "Campaigns" at bounding box center [140, 53] width 43 height 37
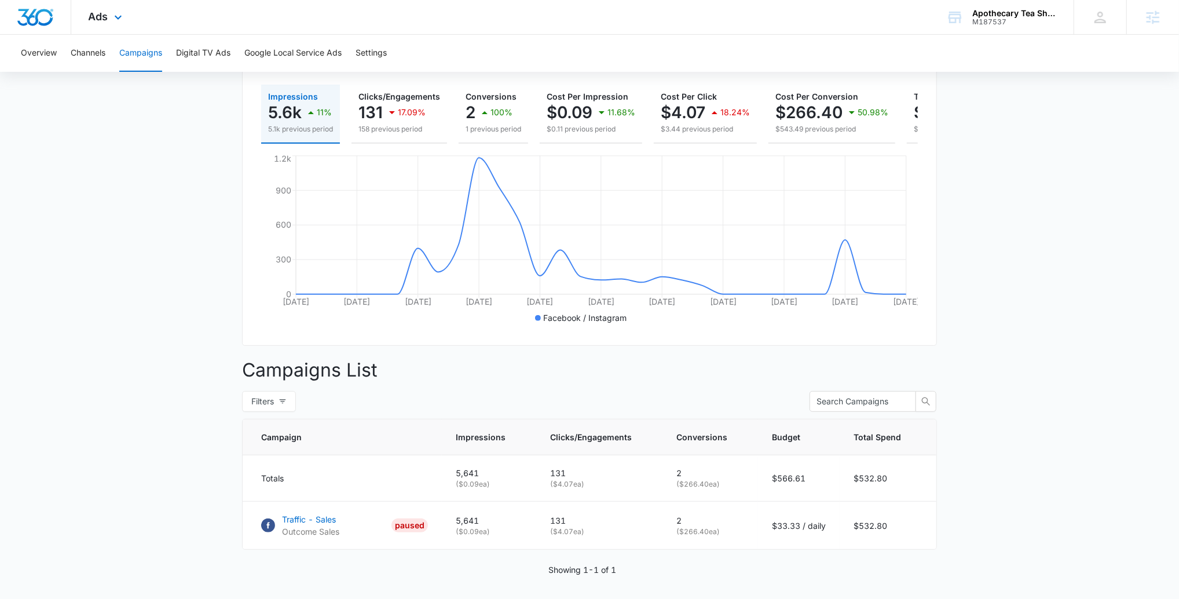
scroll to position [164, 0]
